Goal: Complete application form: Complete application form

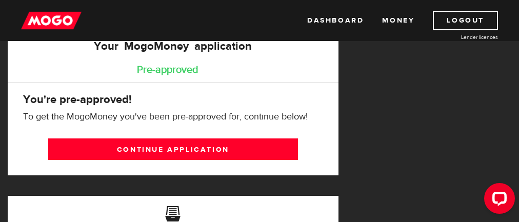
scroll to position [154, 0]
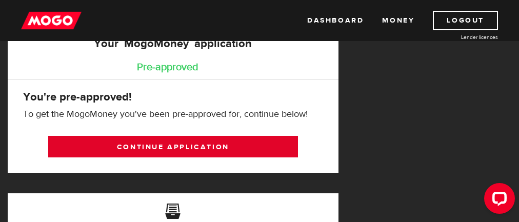
click at [188, 136] on link "Continue application" at bounding box center [173, 147] width 250 height 22
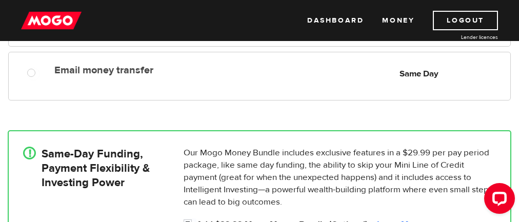
scroll to position [256, 0]
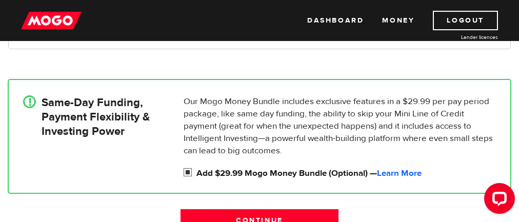
click at [186, 169] on input "Add $29.99 Mogo Money Bundle (Optional) — Learn More" at bounding box center [189, 173] width 13 height 13
checkbox input "false"
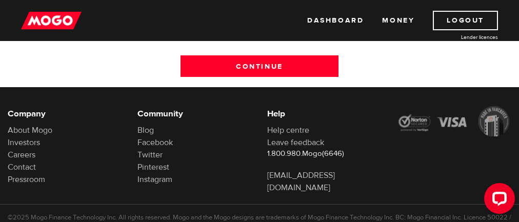
scroll to position [102, 0]
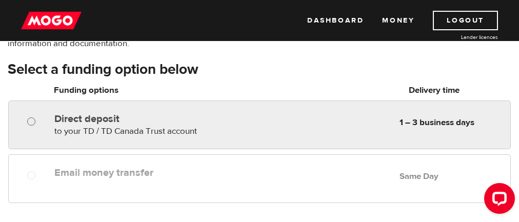
radio input "true"
click at [34, 118] on input "Direct deposit" at bounding box center [33, 122] width 13 height 13
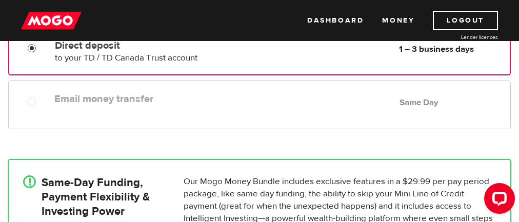
scroll to position [307, 0]
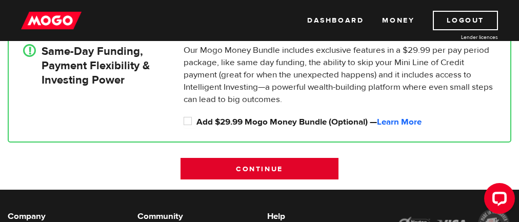
click at [272, 169] on input "Continue" at bounding box center [258, 169] width 157 height 22
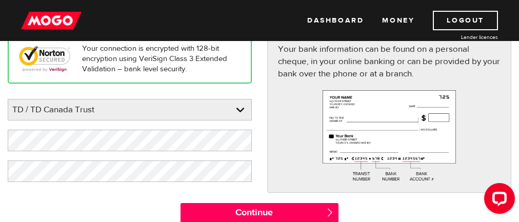
scroll to position [154, 0]
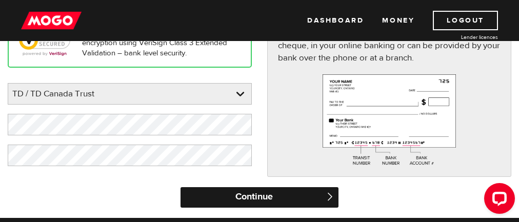
click at [272, 196] on input "Continue" at bounding box center [258, 197] width 157 height 20
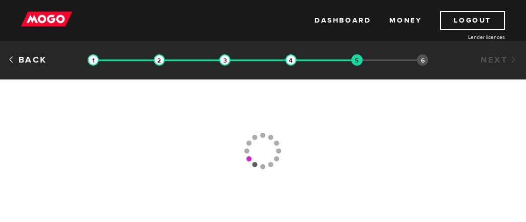
type input "(403) 648-2834"
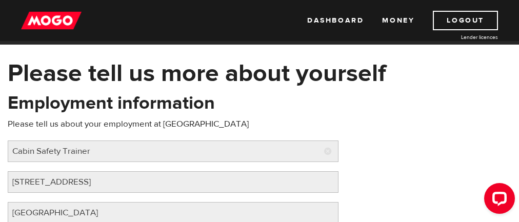
scroll to position [51, 0]
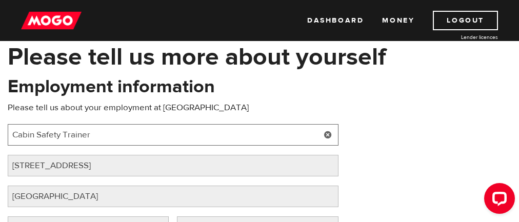
drag, startPoint x: 125, startPoint y: 136, endPoint x: 6, endPoint y: 131, distance: 118.4
click at [6, 131] on div "Employment information Please tell us about your employment at WestJet Job titl…" at bounding box center [173, 175] width 346 height 203
type input "Advisor - Inflight Delivery"
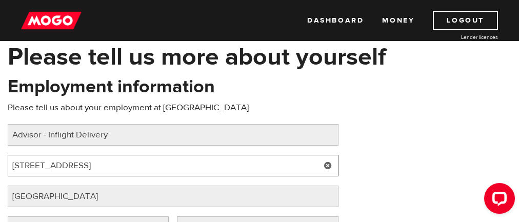
drag, startPoint x: 94, startPoint y: 164, endPoint x: -12, endPoint y: 163, distance: 106.6
click at [0, 163] on html "Dashboard Money Logout Lender licences STEP 5 Loan approval Loan select Funding…" at bounding box center [259, 60] width 519 height 222
drag, startPoint x: 103, startPoint y: 162, endPoint x: 30, endPoint y: 169, distance: 73.6
click at [30, 169] on input "22 Ariel Place" at bounding box center [173, 166] width 330 height 22
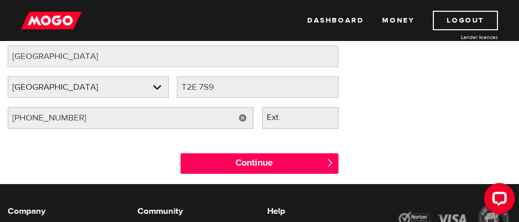
scroll to position [205, 0]
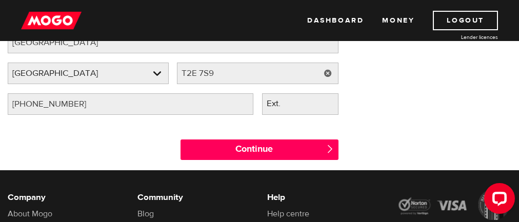
type input "22 Aerial Place NE"
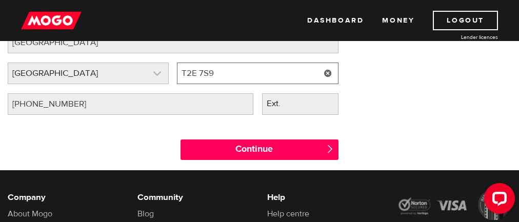
drag, startPoint x: 241, startPoint y: 76, endPoint x: 140, endPoint y: 82, distance: 101.2
click at [140, 82] on div "Employer province Please select your employer's province Alberta Employer provi…" at bounding box center [173, 78] width 339 height 31
type input "T2E3J1"
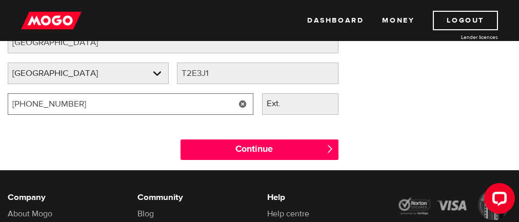
drag, startPoint x: 120, startPoint y: 99, endPoint x: 36, endPoint y: 107, distance: 84.4
click at [36, 107] on input "(403) 648-2834" at bounding box center [130, 104] width 245 height 22
type input "(403) 444-2600"
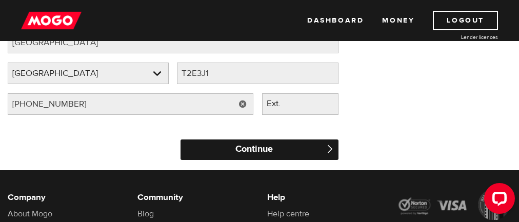
click at [299, 151] on input "Continue" at bounding box center [258, 149] width 157 height 20
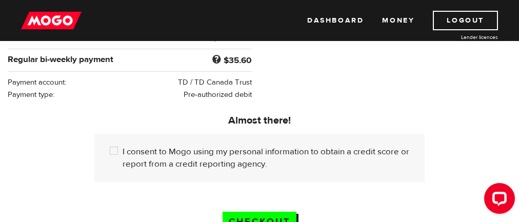
scroll to position [256, 0]
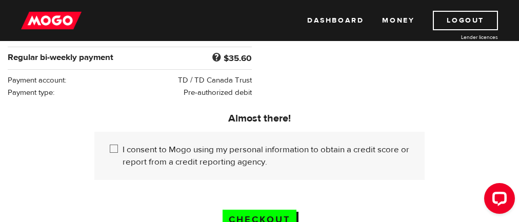
click at [122, 153] on input "I consent to Mogo using my personal information to obtain a credit score or rep…" at bounding box center [116, 149] width 13 height 13
checkbox input "true"
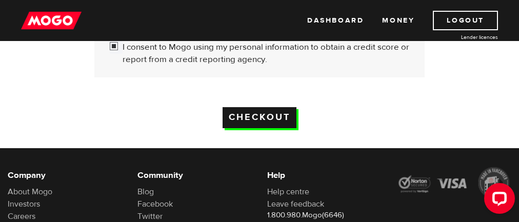
click at [276, 128] on input "Checkout" at bounding box center [259, 117] width 74 height 21
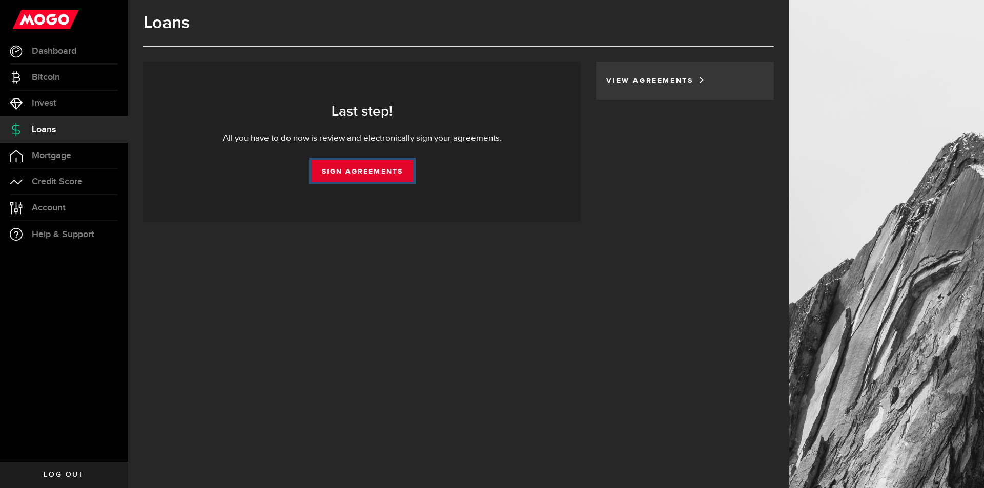
click at [347, 170] on link "Sign Agreements" at bounding box center [362, 171] width 101 height 22
